Goal: Information Seeking & Learning: Learn about a topic

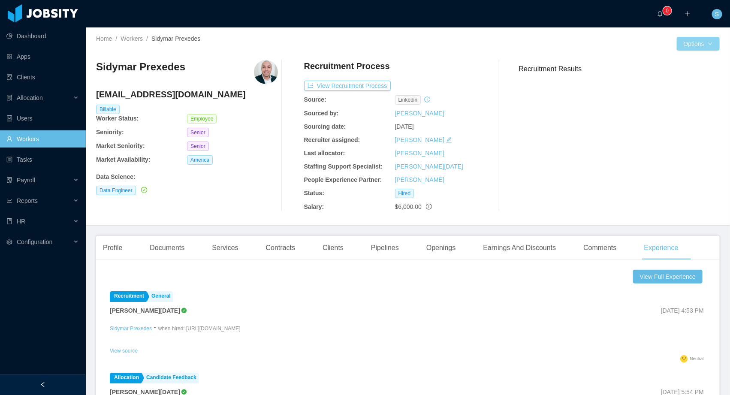
click at [682, 41] on button "Options" at bounding box center [698, 44] width 43 height 14
click at [678, 61] on button "Experience" at bounding box center [665, 62] width 44 height 14
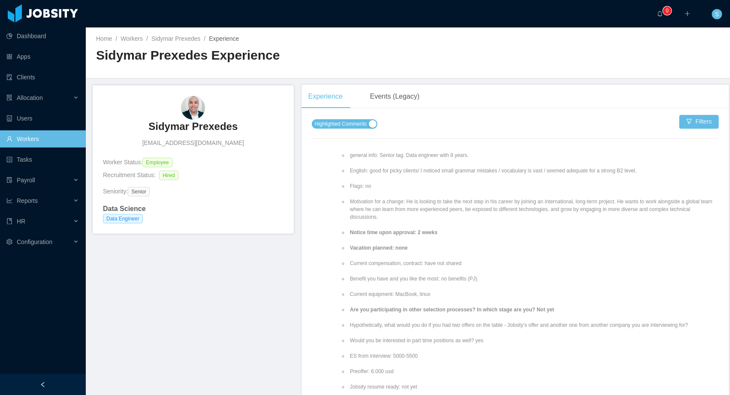
scroll to position [266, 0]
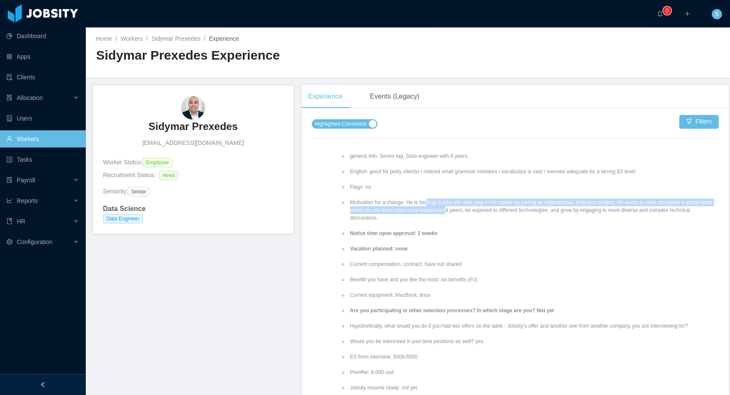
drag, startPoint x: 429, startPoint y: 202, endPoint x: 485, endPoint y: 214, distance: 57.7
click at [483, 212] on li "Motivation for a change: He is looking to take the next step in his career by j…" at bounding box center [533, 210] width 371 height 23
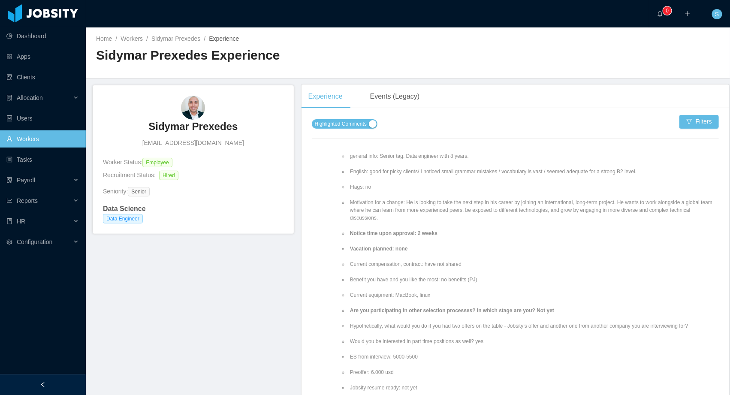
click at [530, 226] on ul "Impressions/Positive and negative clues: 2 min late; He really wants this abroa…" at bounding box center [529, 264] width 379 height 332
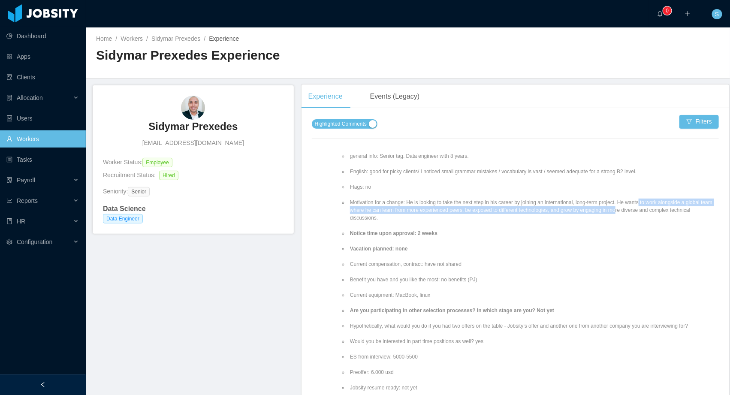
drag, startPoint x: 657, startPoint y: 201, endPoint x: 663, endPoint y: 208, distance: 9.1
click at [663, 208] on li "Motivation for a change: He is looking to take the next step in his career by j…" at bounding box center [533, 210] width 371 height 23
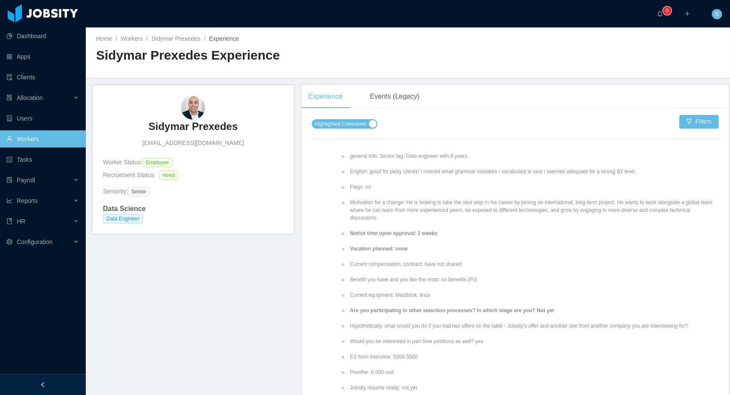
click at [474, 215] on li "Motivation for a change: He is looking to take the next step in his career by j…" at bounding box center [533, 210] width 371 height 23
drag, startPoint x: 502, startPoint y: 210, endPoint x: 575, endPoint y: 211, distance: 72.9
click at [575, 211] on li "Motivation for a change: He is looking to take the next step in his career by j…" at bounding box center [533, 210] width 371 height 23
click at [585, 211] on li "Motivation for a change: He is looking to take the next step in his career by j…" at bounding box center [533, 210] width 371 height 23
click at [598, 211] on li "Motivation for a change: He is looking to take the next step in his career by j…" at bounding box center [533, 210] width 371 height 23
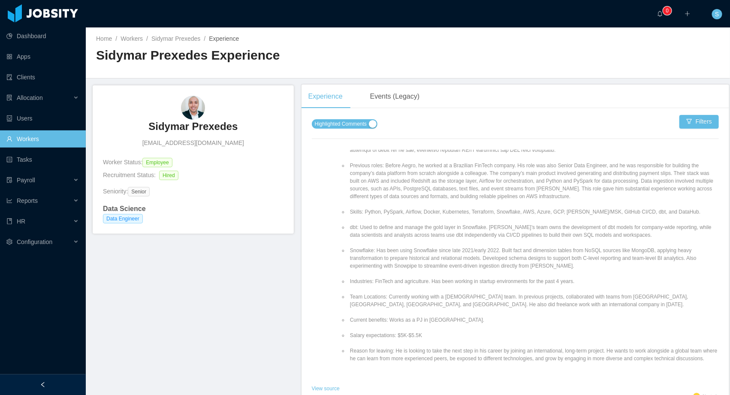
scroll to position [2076, 0]
